Goal: Check status: Check status

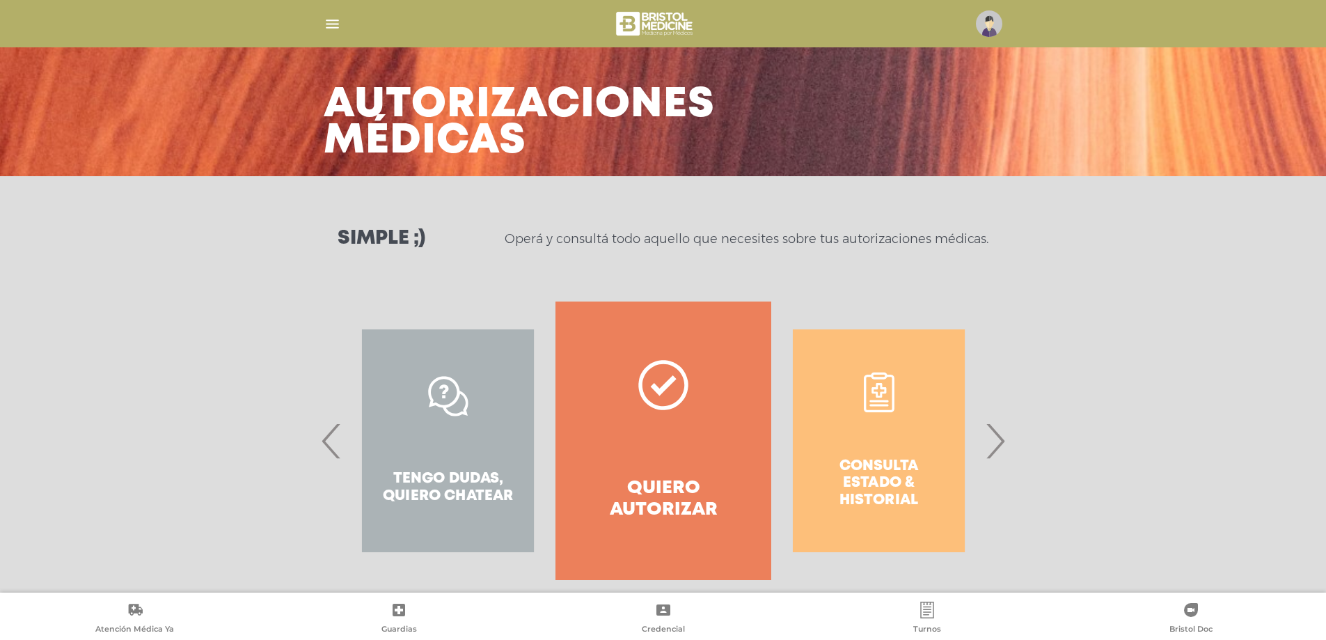
scroll to position [59, 0]
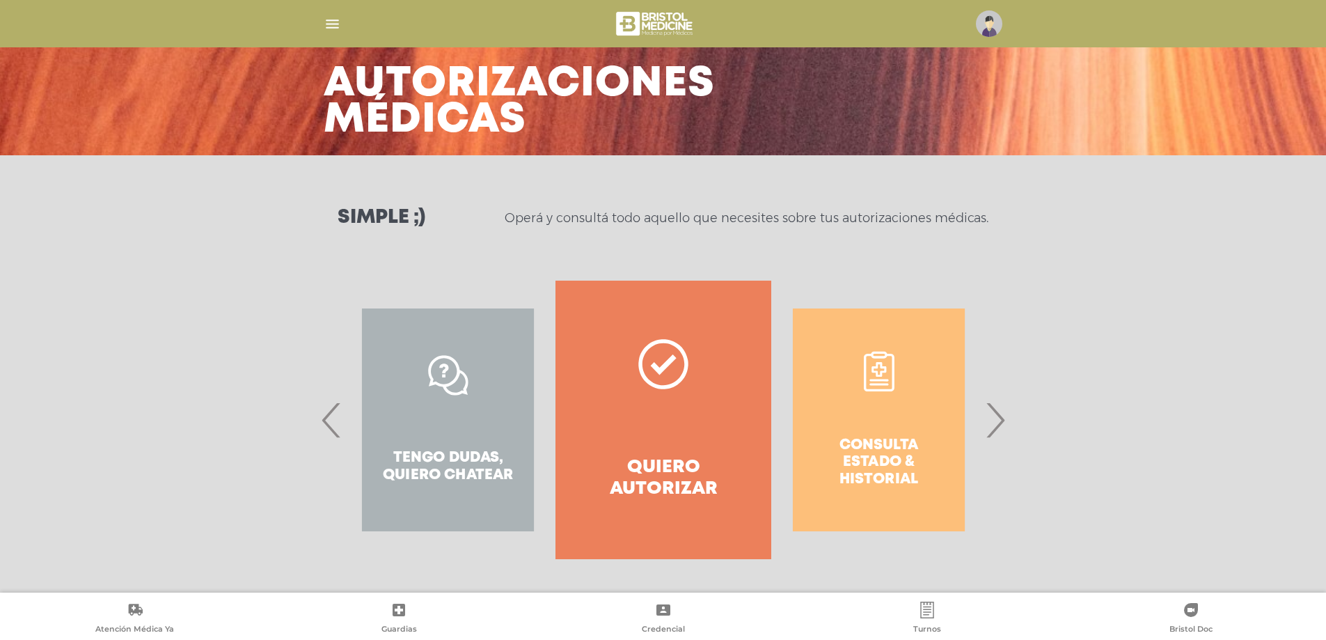
click at [995, 429] on span "›" at bounding box center [994, 419] width 27 height 75
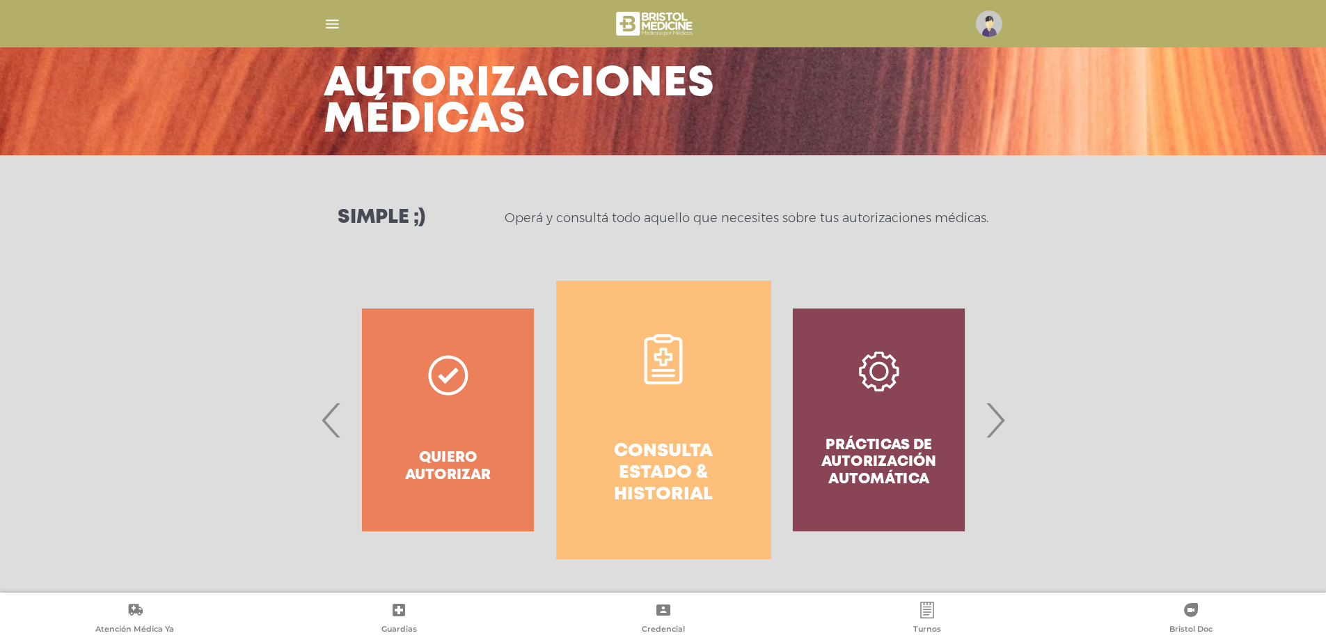
click at [658, 454] on h4 "Consulta estado & historial" at bounding box center [663, 473] width 165 height 65
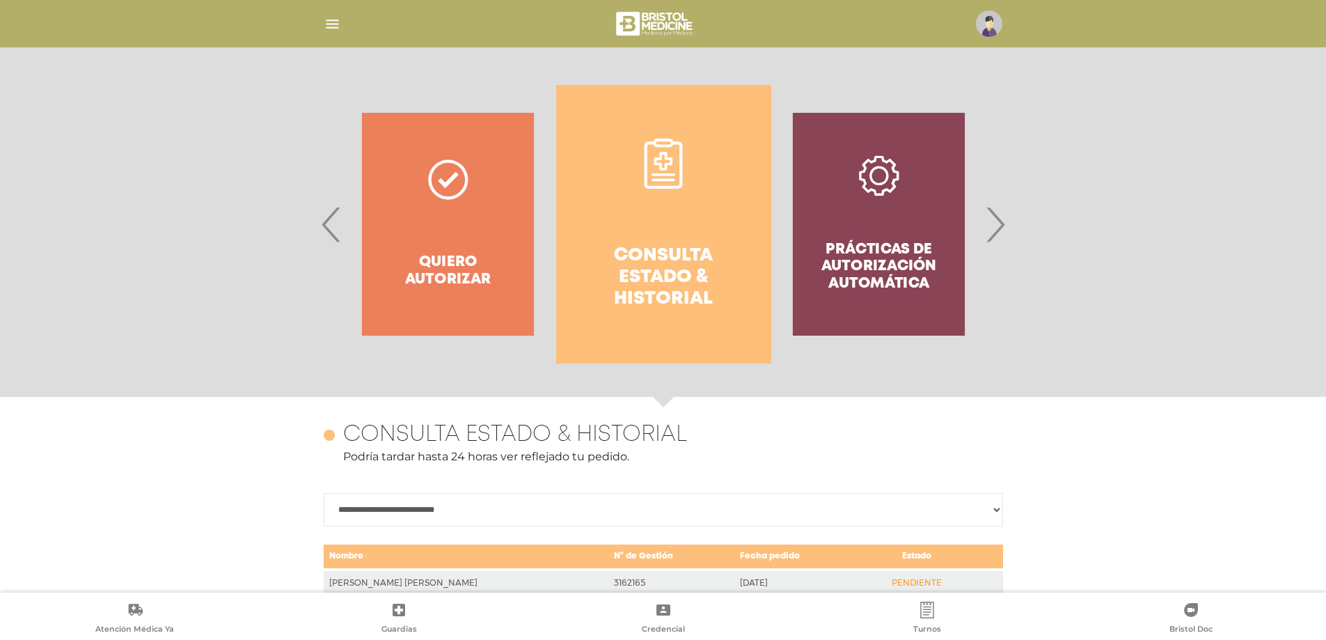
scroll to position [187, 0]
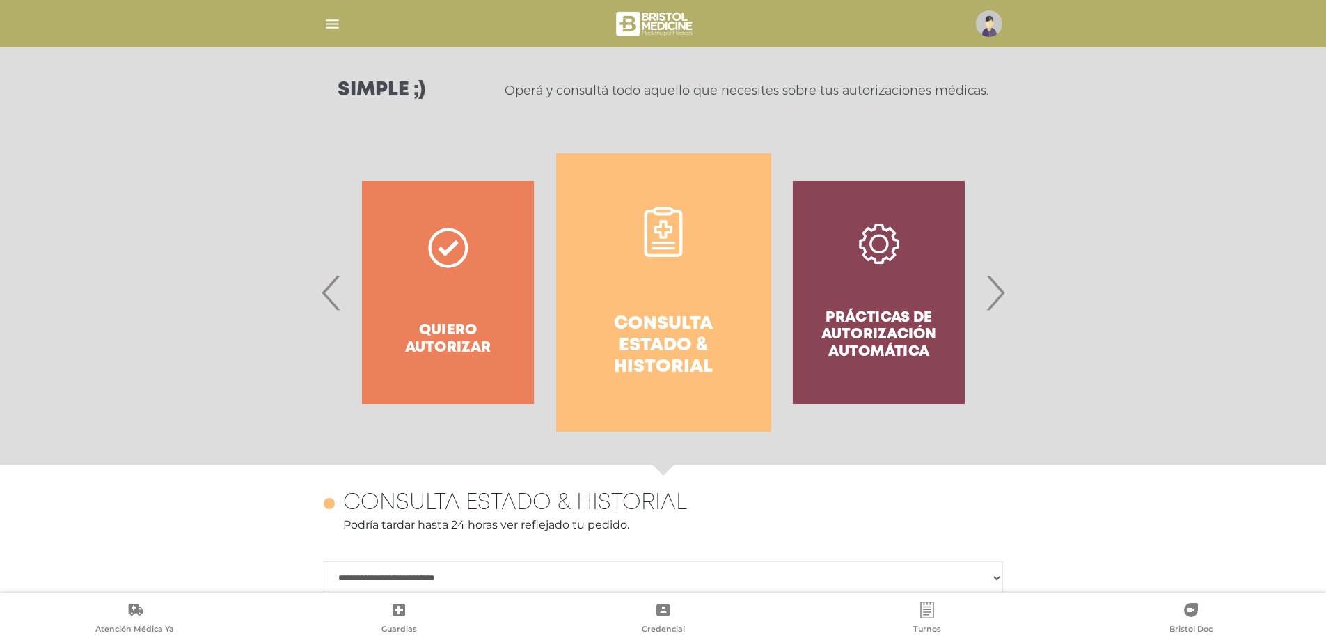
click at [1002, 296] on span "›" at bounding box center [994, 292] width 27 height 75
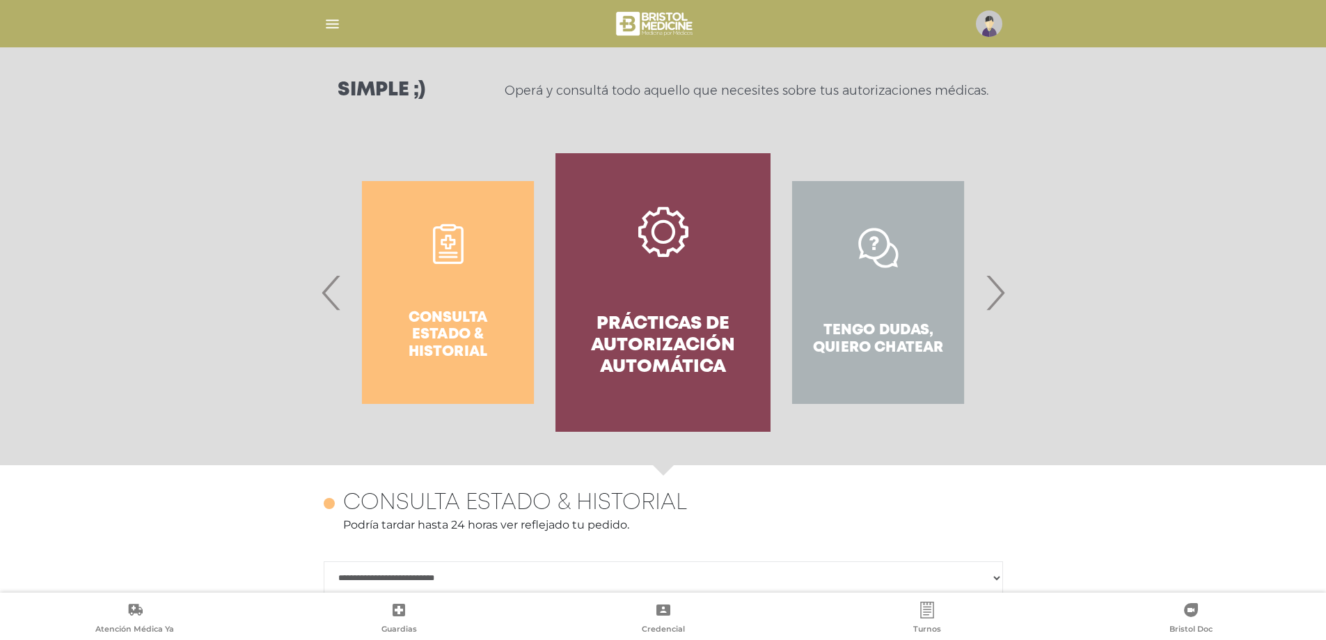
click at [644, 309] on link "Prácticas de autorización automática" at bounding box center [662, 292] width 215 height 278
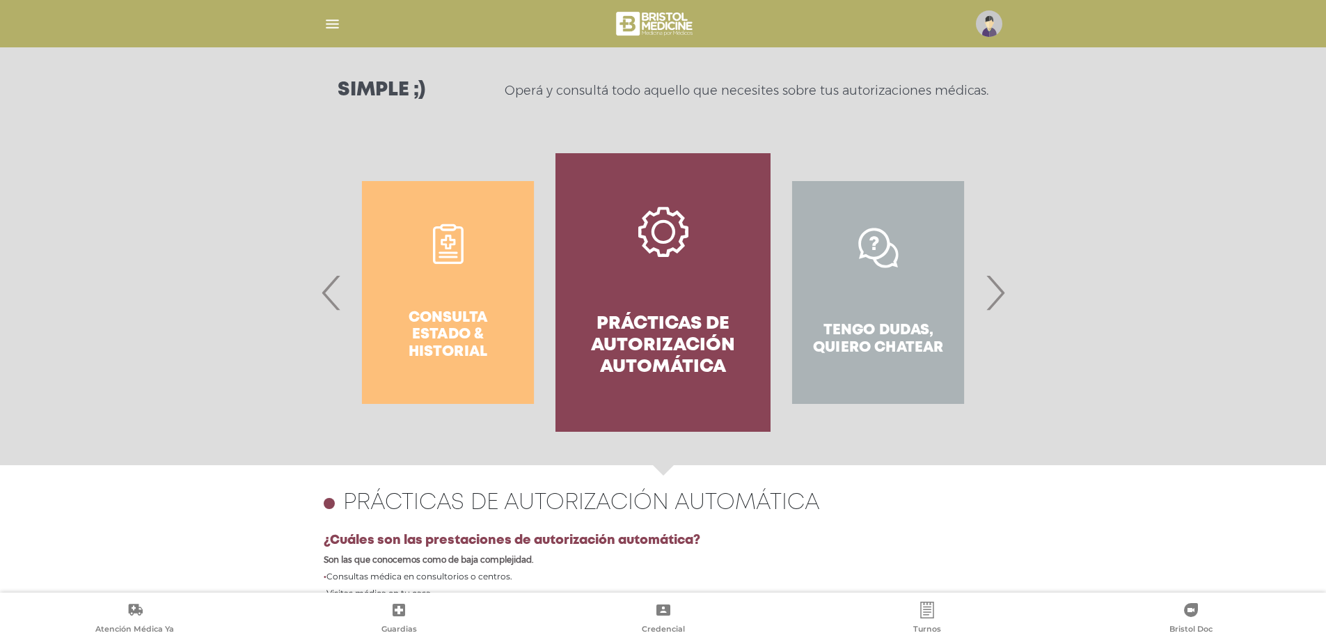
click at [995, 292] on span "›" at bounding box center [994, 292] width 27 height 75
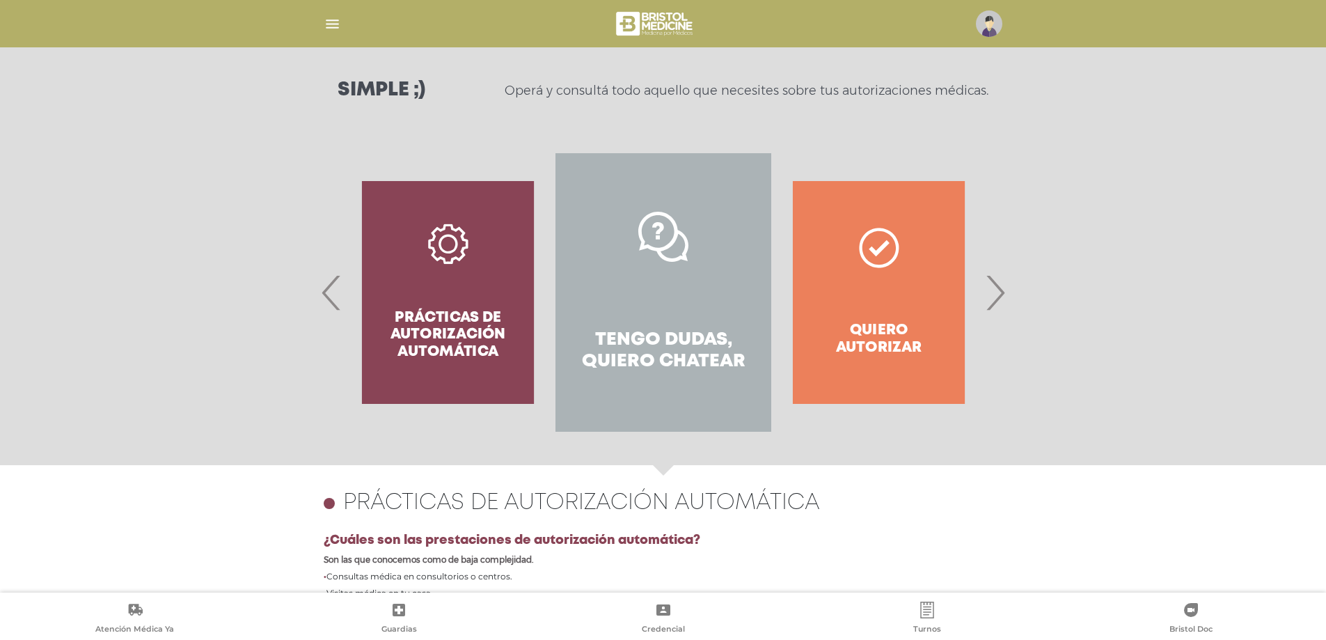
click at [995, 292] on span "›" at bounding box center [994, 292] width 27 height 75
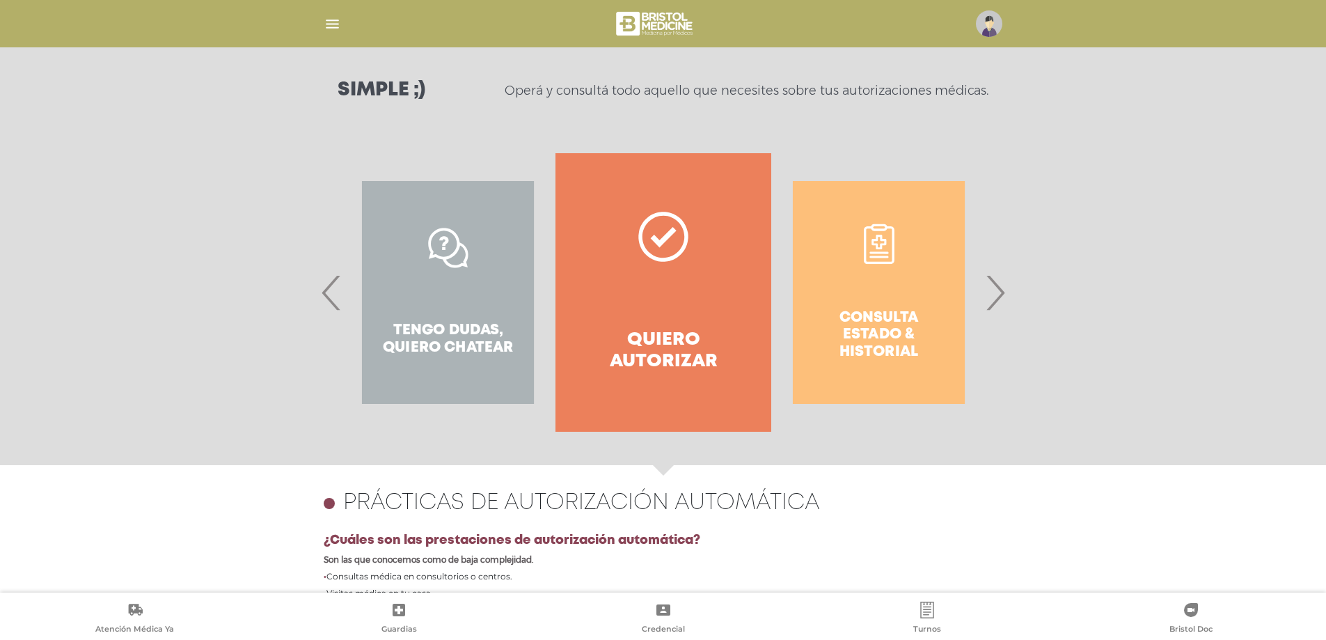
click at [876, 320] on div "Consulta estado & historial" at bounding box center [878, 292] width 215 height 278
click at [993, 297] on span "›" at bounding box center [994, 292] width 27 height 75
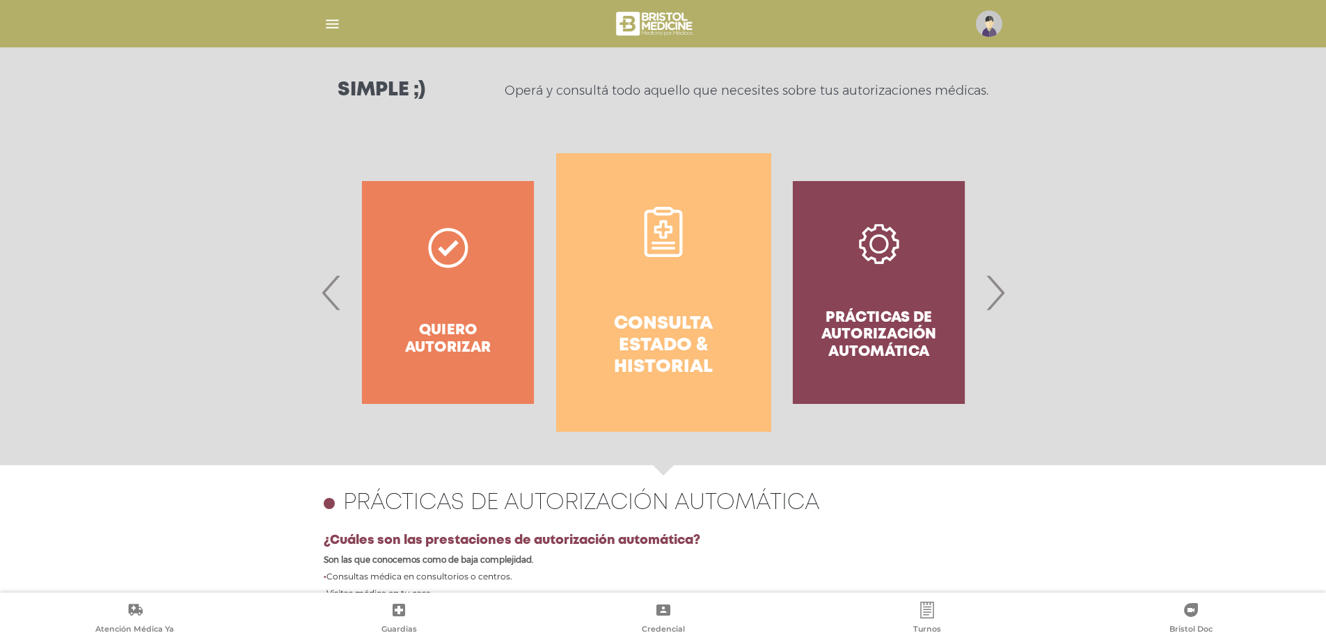
click at [647, 317] on h4 "Consulta estado & historial" at bounding box center [663, 345] width 165 height 65
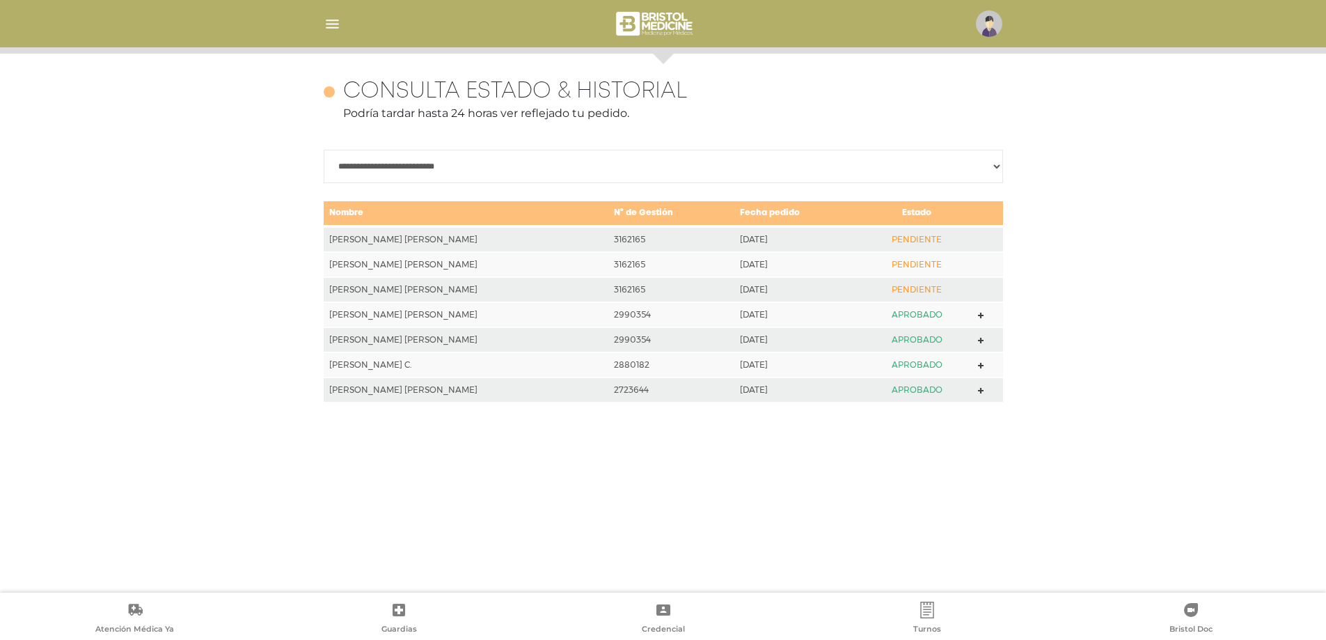
scroll to position [604, 0]
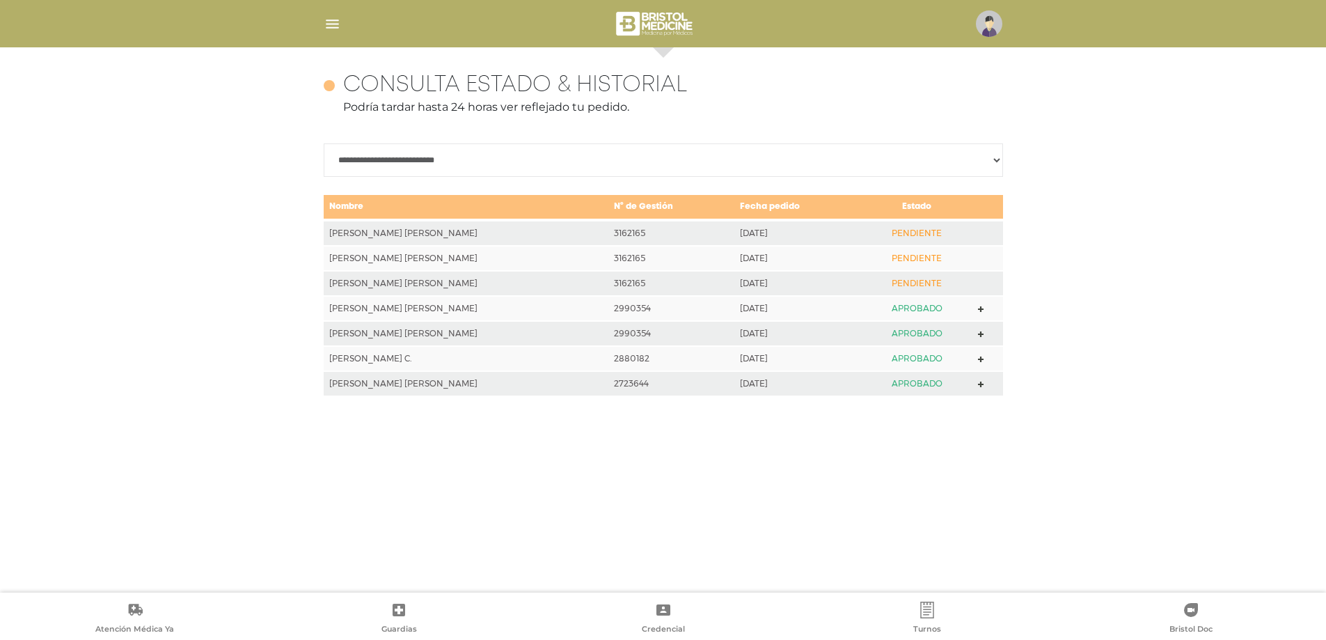
drag, startPoint x: 899, startPoint y: 234, endPoint x: 534, endPoint y: 239, distance: 365.4
click at [801, 234] on tr "[PERSON_NAME] [PERSON_NAME] 3162165 [DATE] PENDIENTE" at bounding box center [663, 233] width 679 height 26
click at [337, 239] on td "[PERSON_NAME] [PERSON_NAME]" at bounding box center [466, 233] width 285 height 26
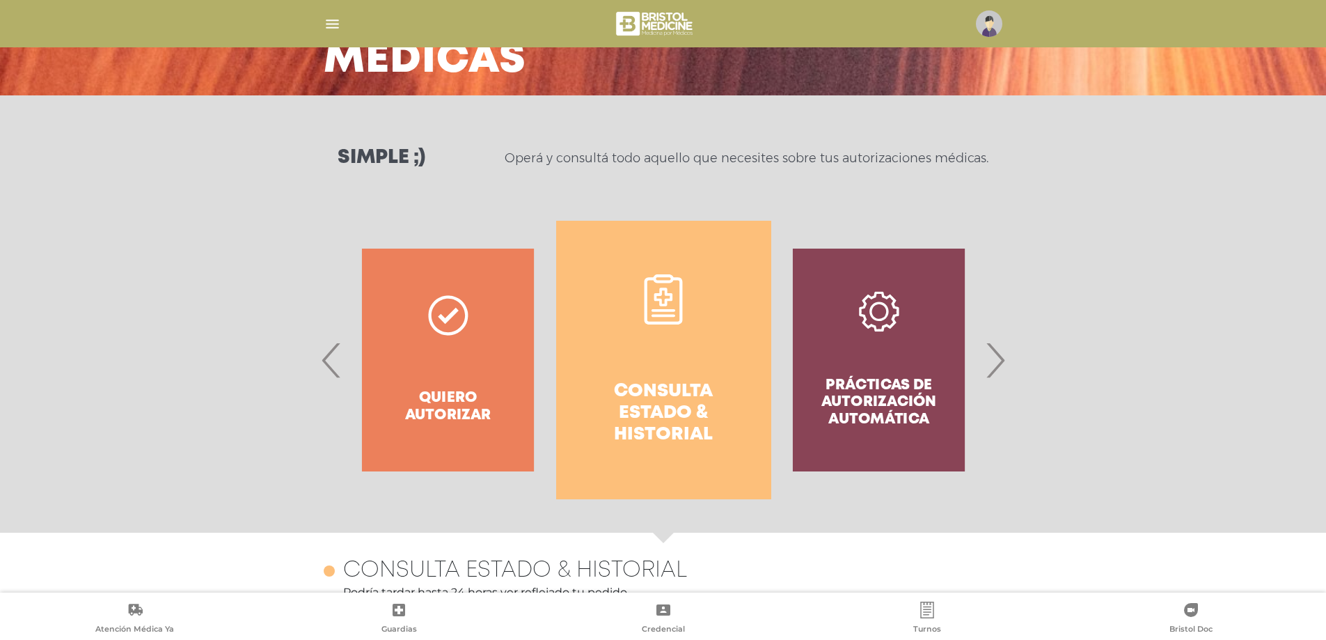
scroll to position [0, 0]
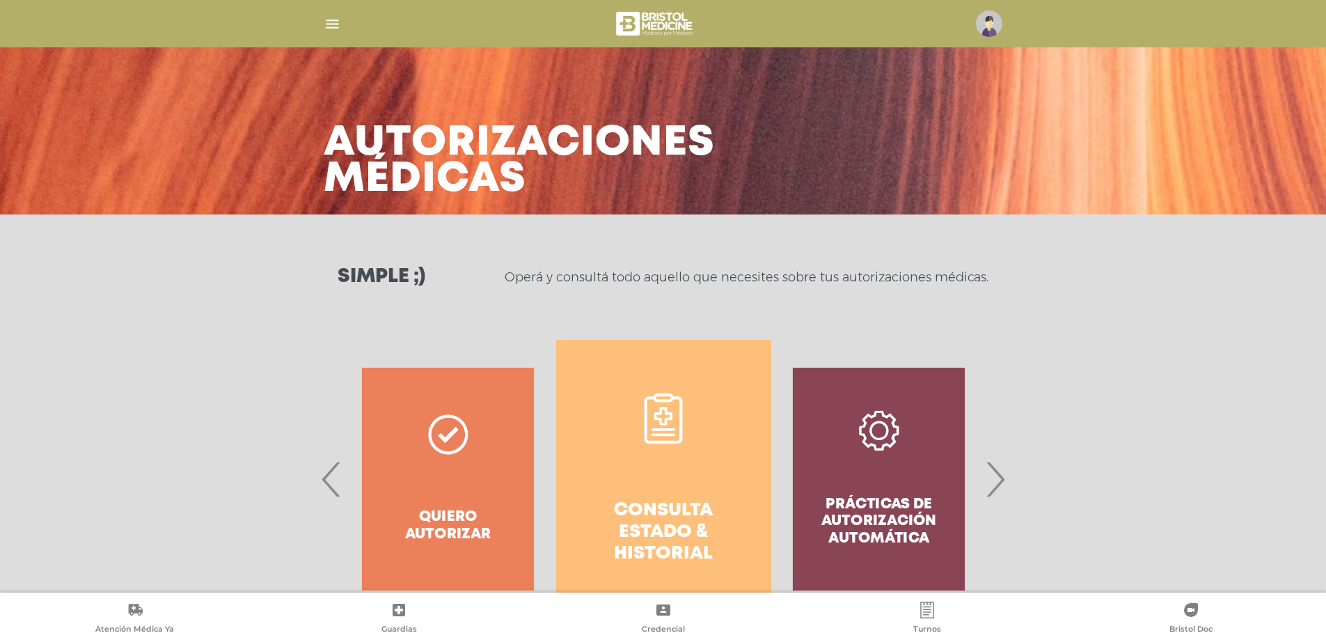
click at [669, 523] on h4 "Consulta estado & historial" at bounding box center [663, 532] width 165 height 65
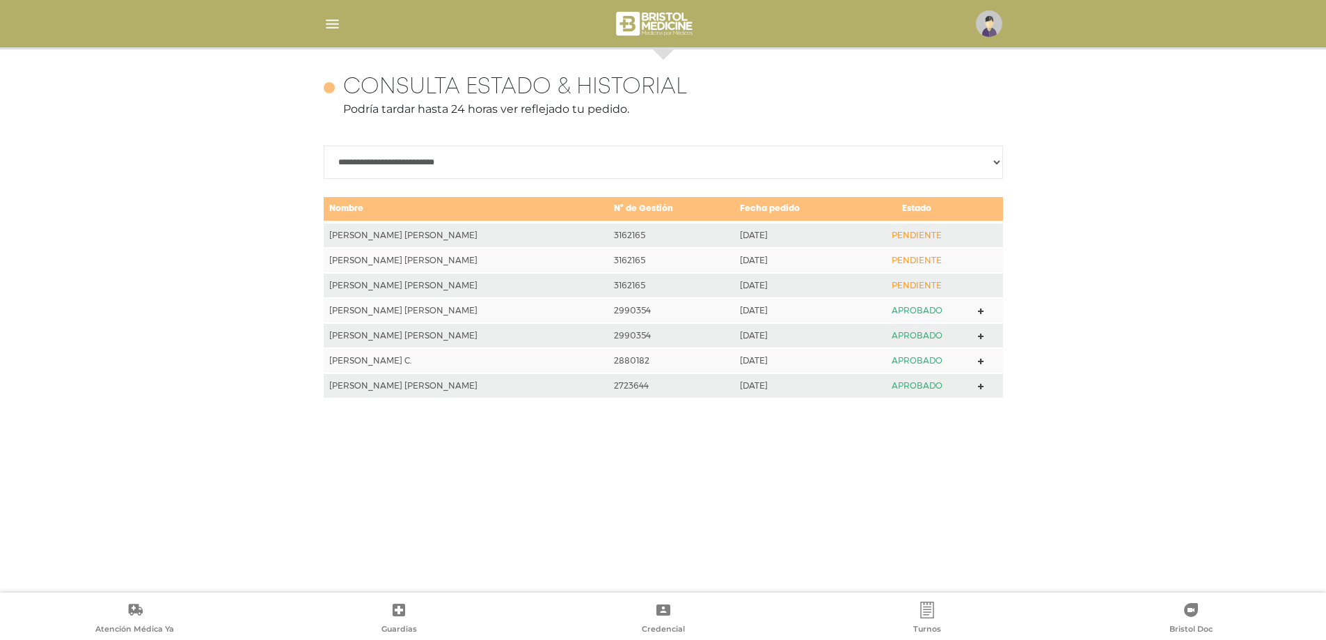
scroll to position [604, 0]
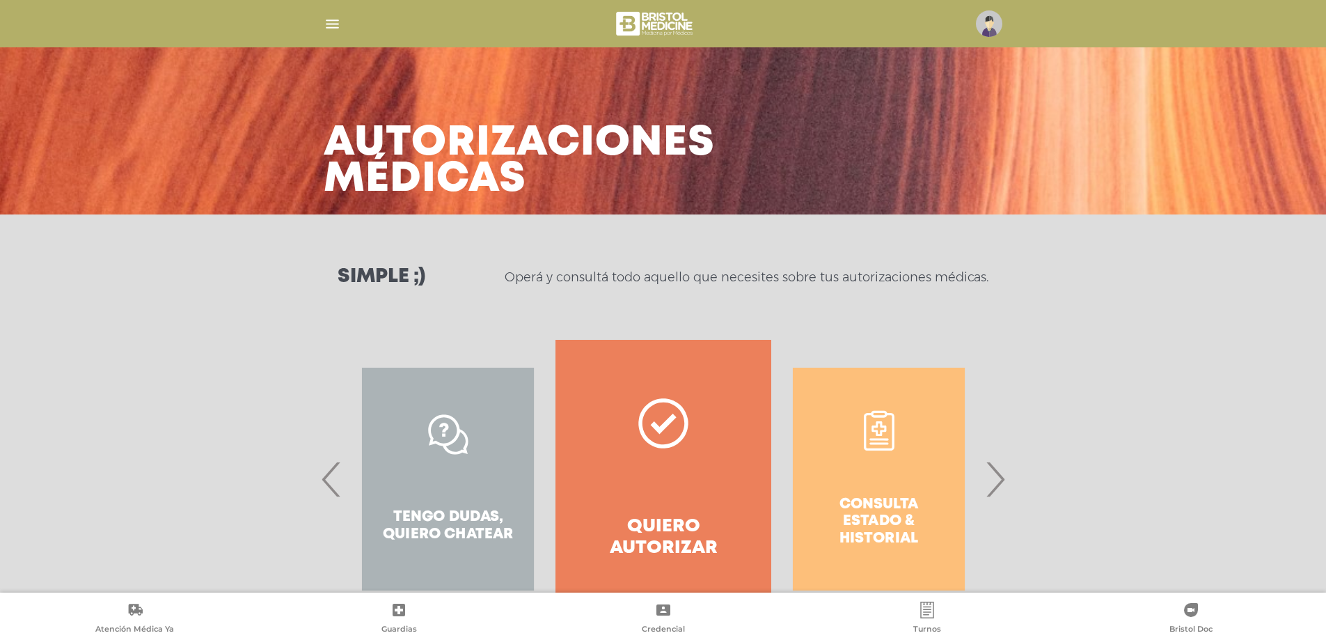
click at [996, 475] on span "›" at bounding box center [994, 478] width 27 height 75
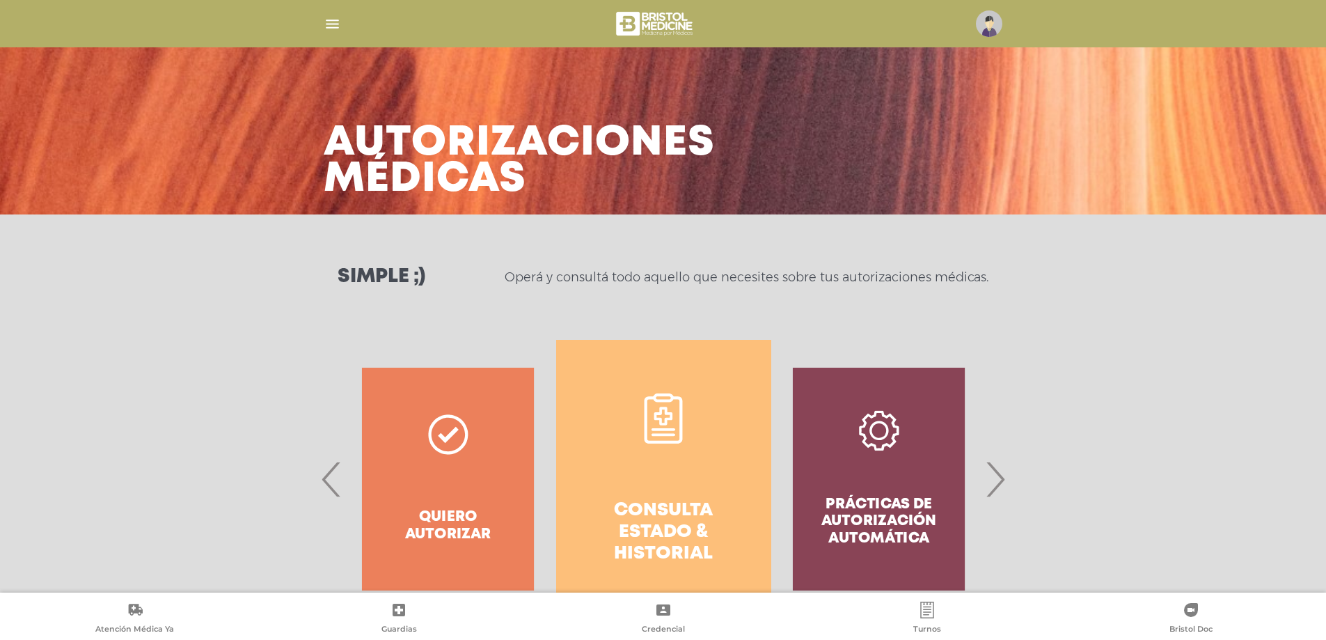
click at [624, 485] on link "Consulta estado & historial" at bounding box center [663, 479] width 215 height 278
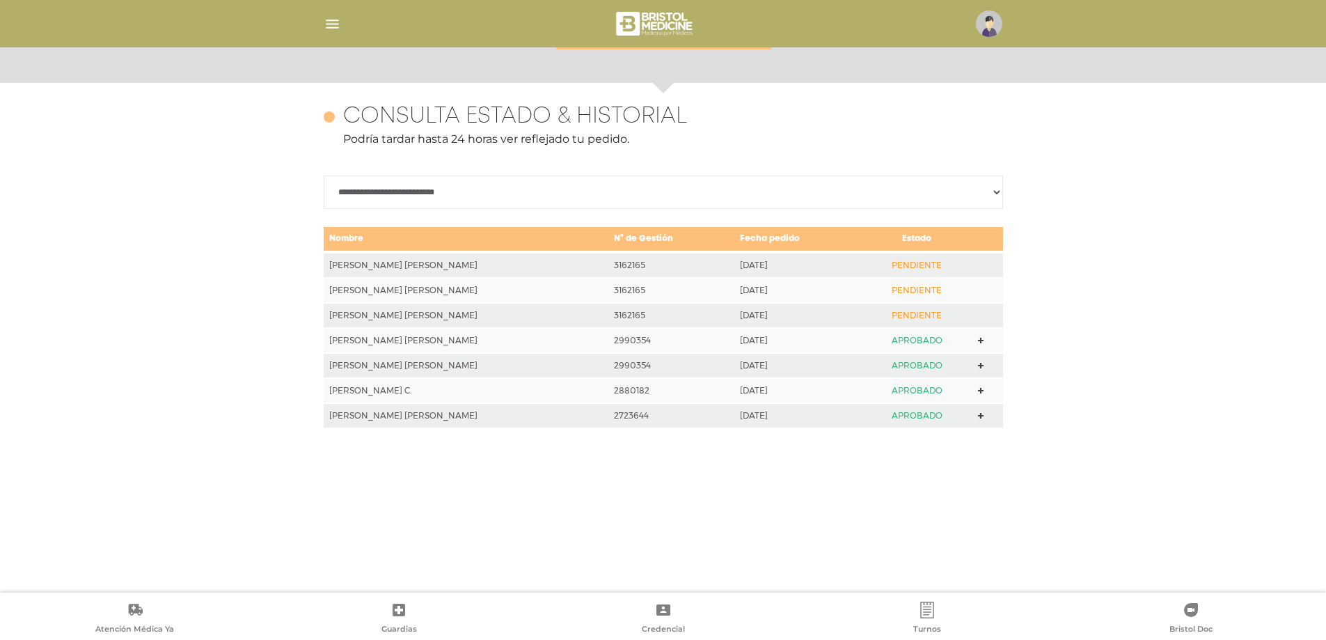
scroll to position [604, 0]
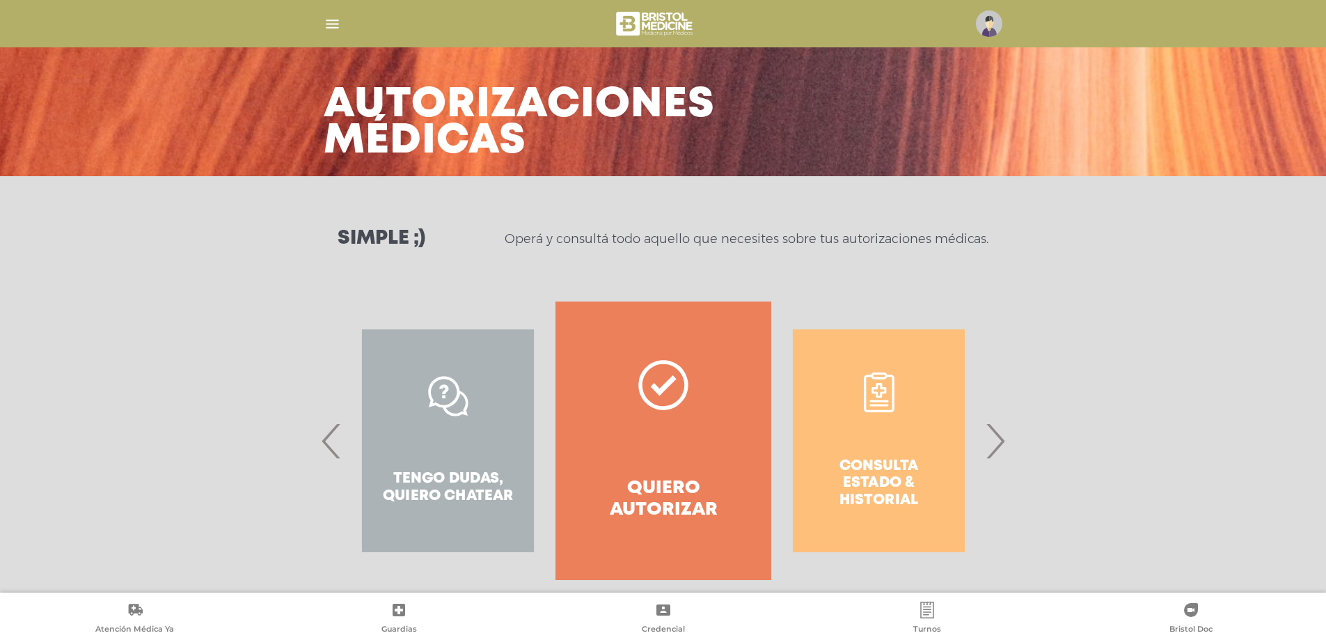
scroll to position [59, 0]
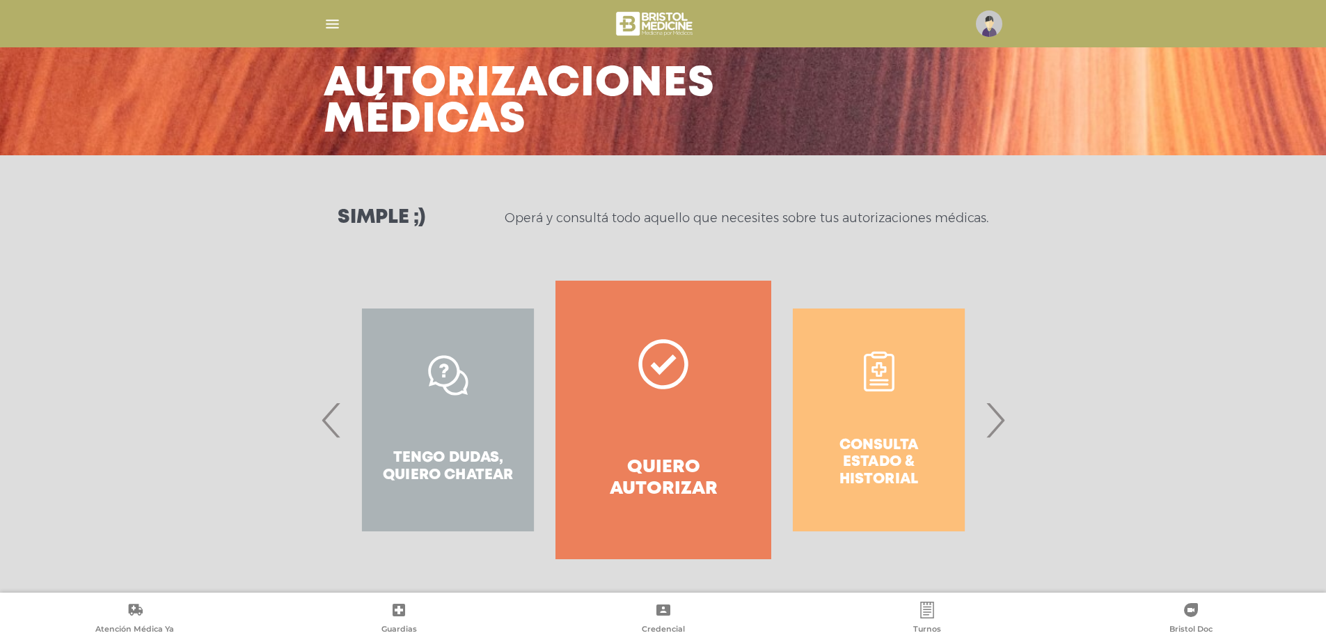
click at [996, 419] on span "›" at bounding box center [994, 419] width 27 height 75
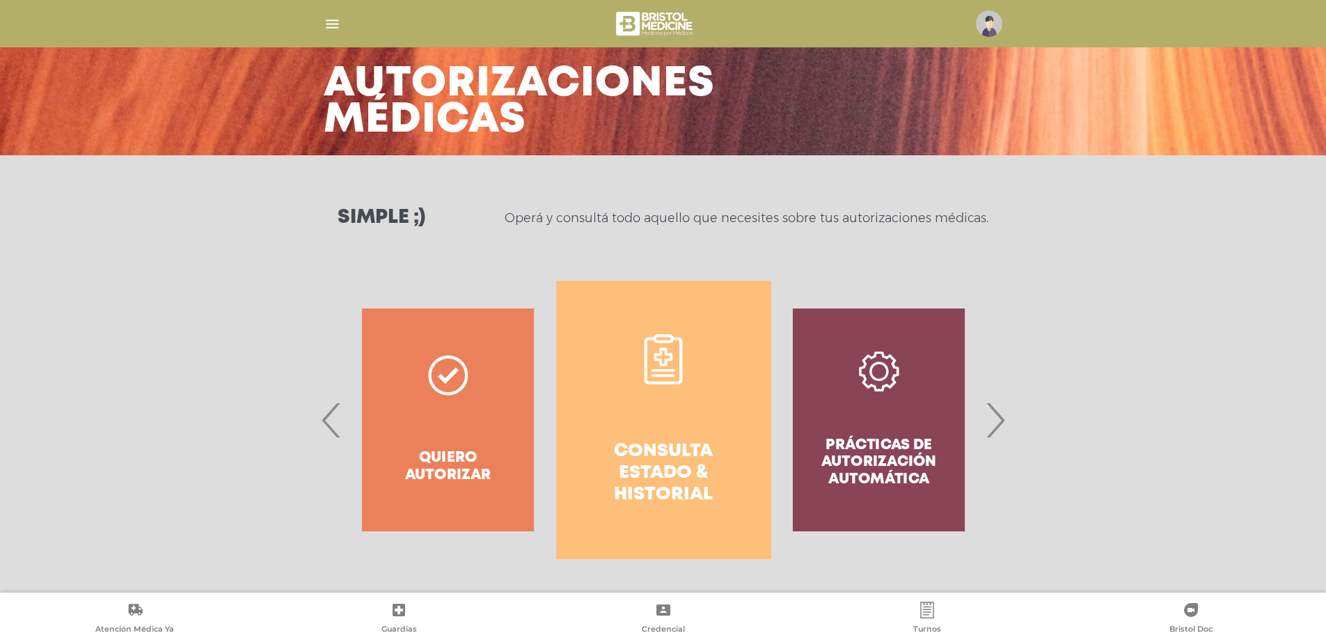
click at [662, 461] on h4 "Consulta estado & historial" at bounding box center [663, 473] width 165 height 65
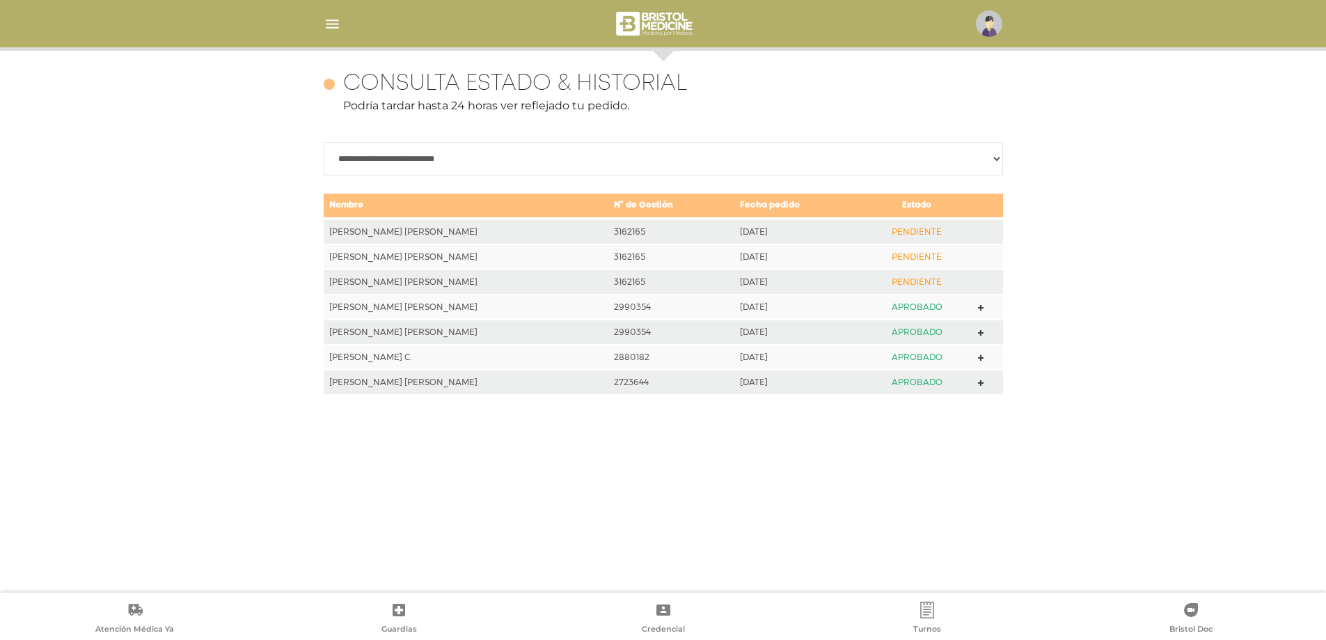
scroll to position [604, 0]
click at [978, 310] on icon at bounding box center [981, 309] width 6 height 6
